Goal: Find specific page/section: Find specific page/section

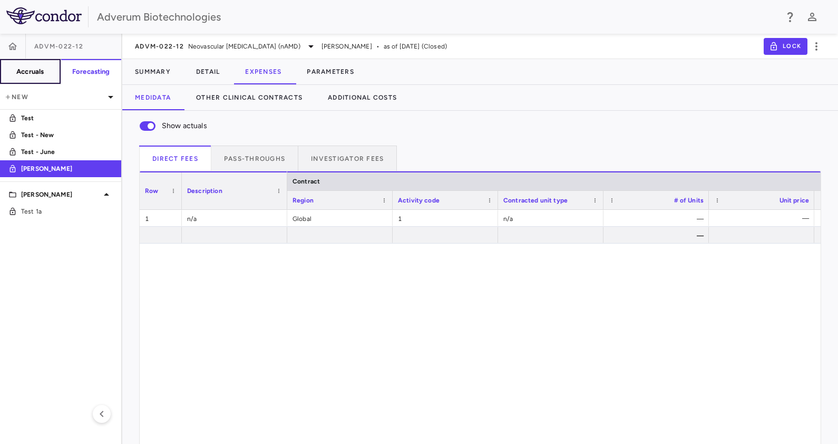
click at [43, 65] on button "Accruals" at bounding box center [30, 71] width 61 height 25
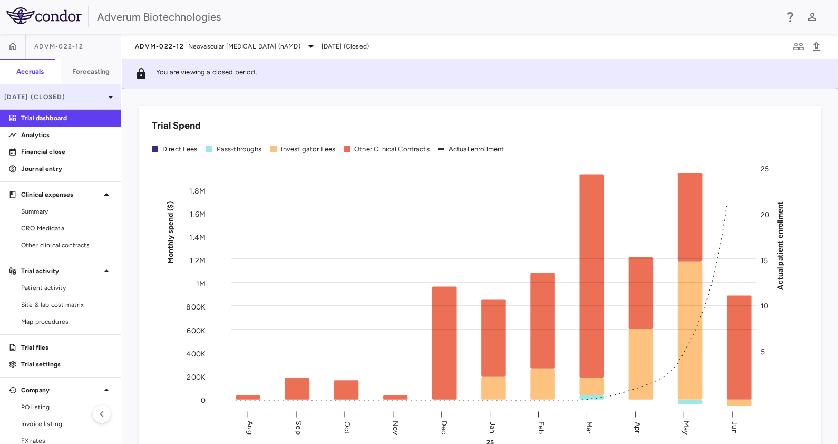
click at [104, 97] on icon at bounding box center [110, 97] width 13 height 13
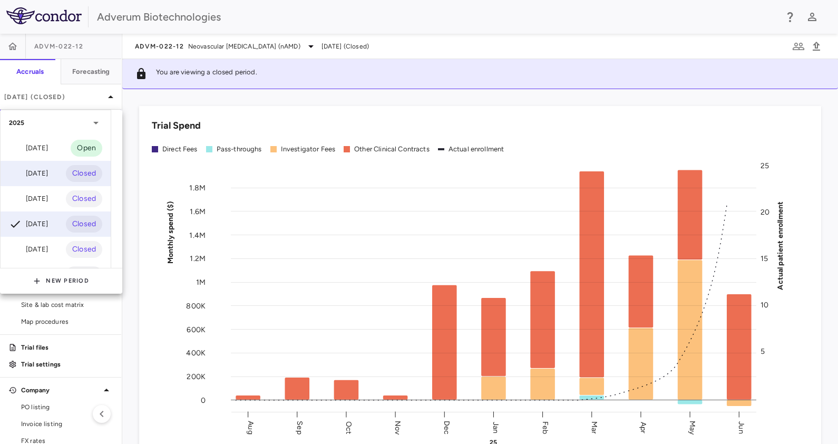
click at [23, 171] on div "[DATE]" at bounding box center [28, 173] width 39 height 13
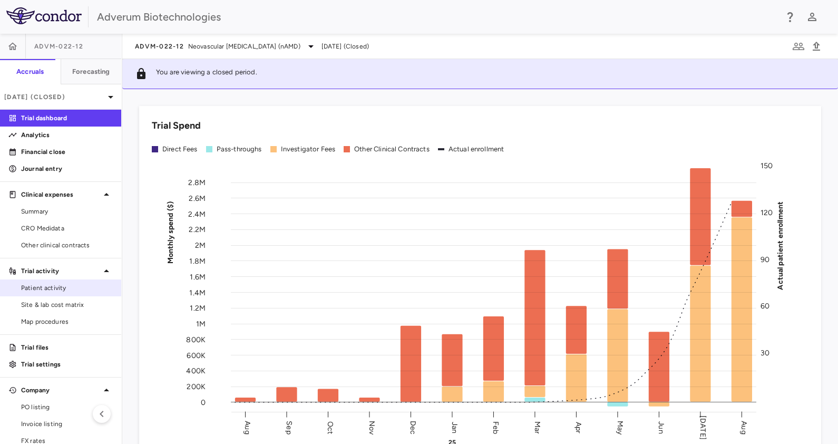
click at [78, 286] on span "Patient activity" at bounding box center [67, 287] width 92 height 9
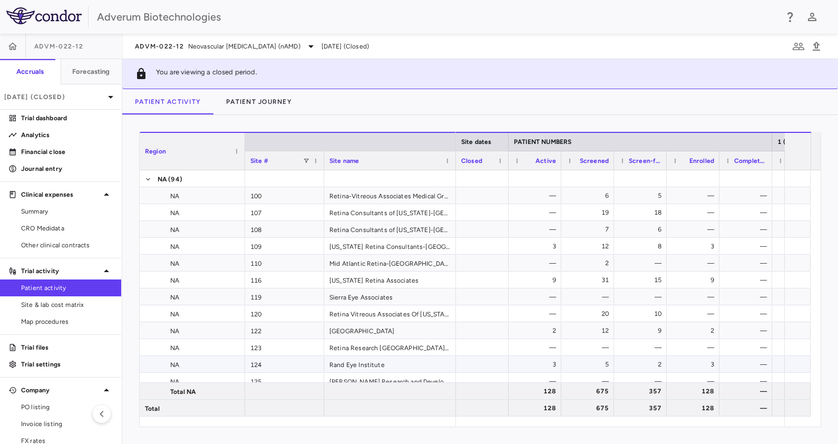
scroll to position [0, 316]
click at [542, 389] on div "128" at bounding box center [537, 391] width 38 height 17
drag, startPoint x: 540, startPoint y: 394, endPoint x: 561, endPoint y: 392, distance: 20.6
